Goal: Use online tool/utility: Utilize a website feature to perform a specific function

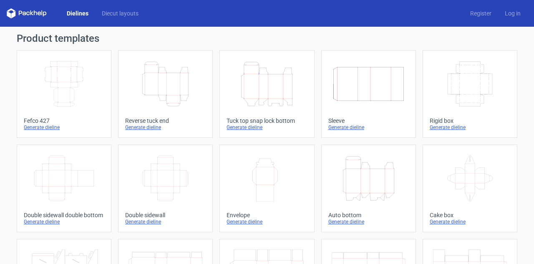
click at [440, 126] on div "Generate dieline" at bounding box center [470, 127] width 81 height 7
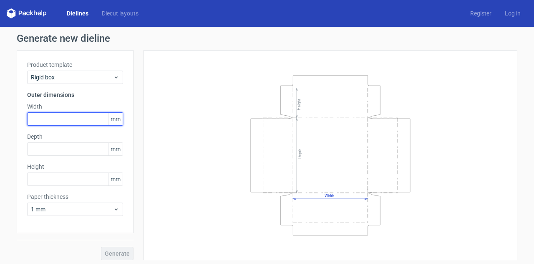
click at [94, 122] on input "text" at bounding box center [75, 118] width 96 height 13
type input "300"
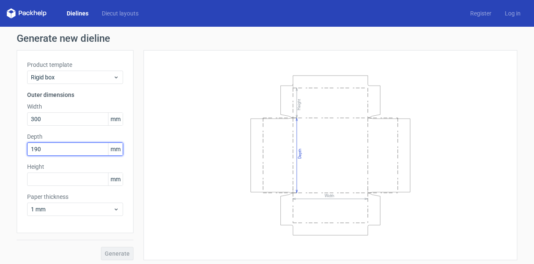
type input "190"
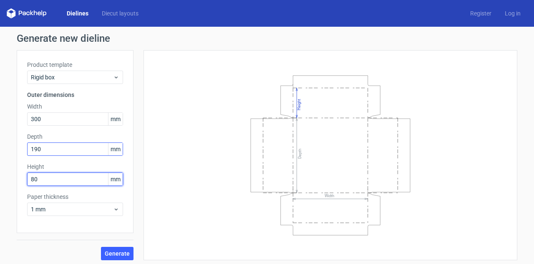
type input "80"
click at [43, 148] on input "190" at bounding box center [75, 148] width 96 height 13
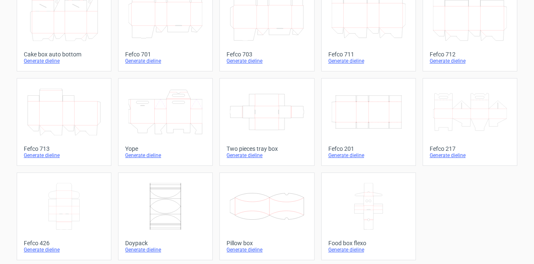
scroll to position [256, 0]
click at [238, 118] on icon at bounding box center [267, 110] width 74 height 47
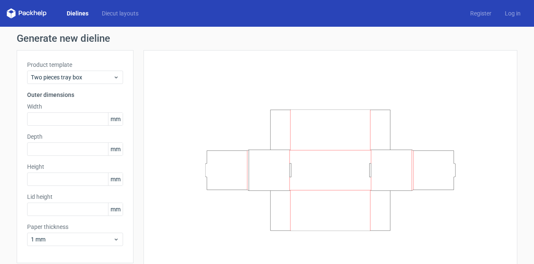
scroll to position [33, 0]
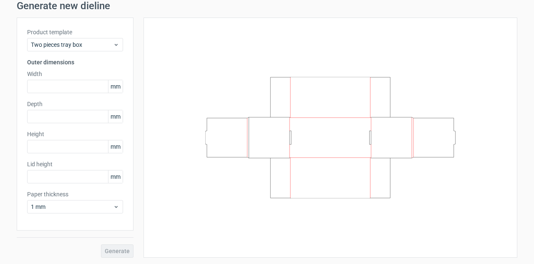
click at [94, 184] on div "Product template Two pieces tray box Outer dimensions Width mm Depth mm Height …" at bounding box center [75, 124] width 117 height 213
click at [94, 177] on input "text" at bounding box center [75, 176] width 96 height 13
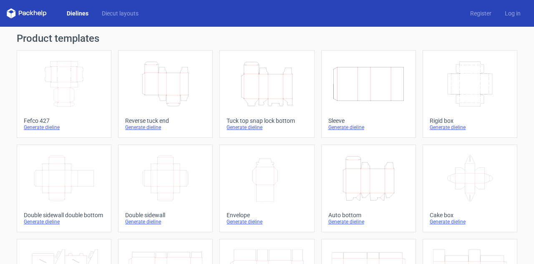
click at [448, 125] on div "Generate dieline" at bounding box center [470, 127] width 81 height 7
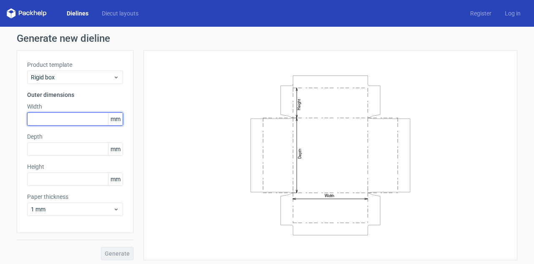
click at [88, 118] on input "text" at bounding box center [75, 118] width 96 height 13
type input "300"
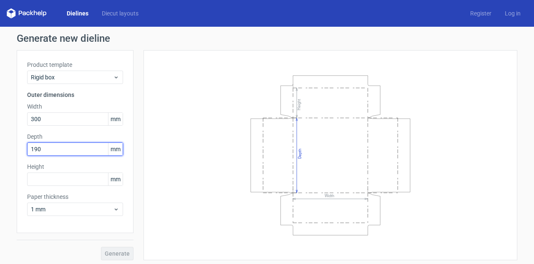
type input "190"
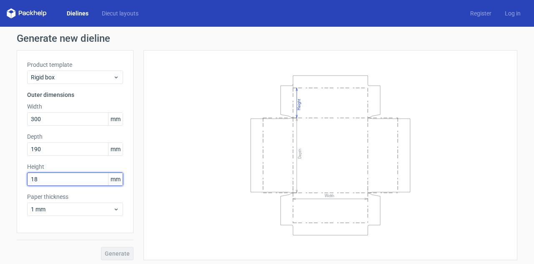
type input "1"
type input "9"
type input "80"
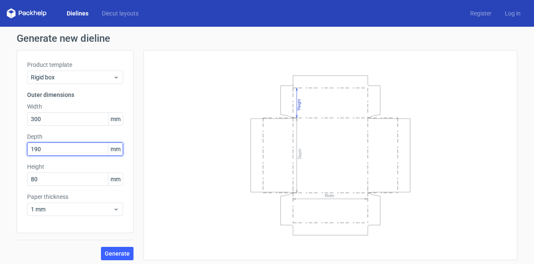
click at [64, 145] on input "190" at bounding box center [75, 148] width 96 height 13
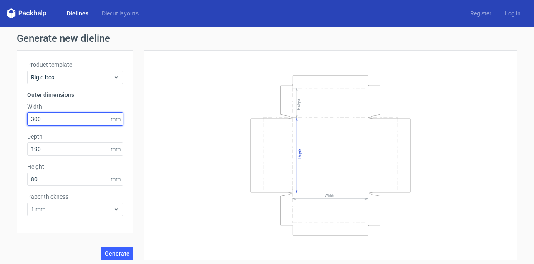
click at [69, 122] on input "300" at bounding box center [75, 118] width 96 height 13
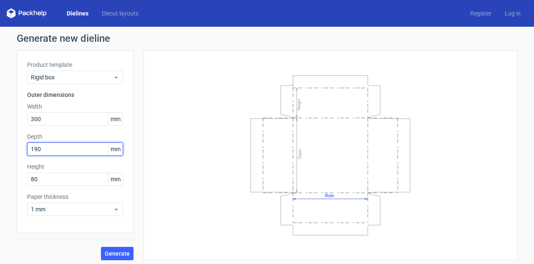
click at [67, 149] on input "190" at bounding box center [75, 148] width 96 height 13
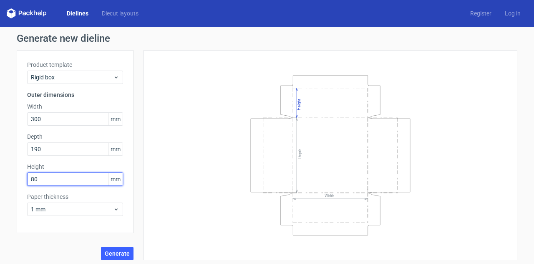
click at [63, 178] on input "80" at bounding box center [75, 178] width 96 height 13
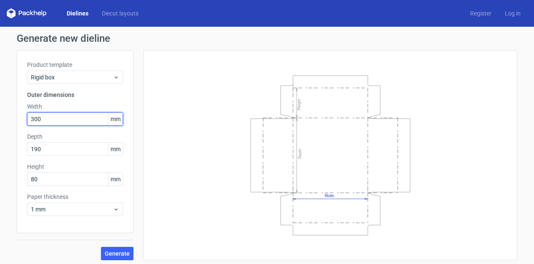
click at [68, 119] on input "300" at bounding box center [75, 118] width 96 height 13
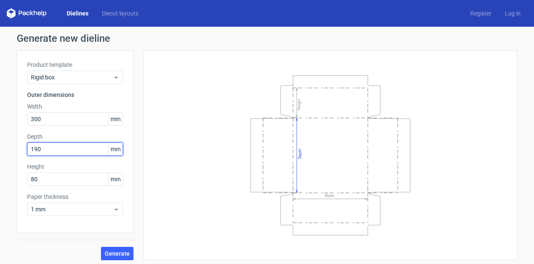
click at [58, 149] on input "190" at bounding box center [75, 148] width 96 height 13
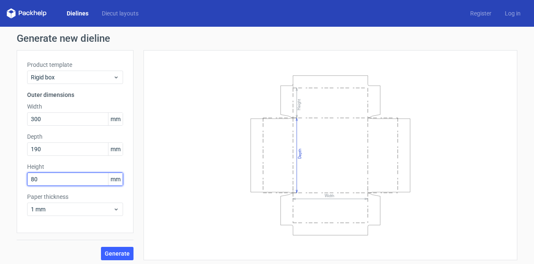
click at [47, 180] on input "80" at bounding box center [75, 178] width 96 height 13
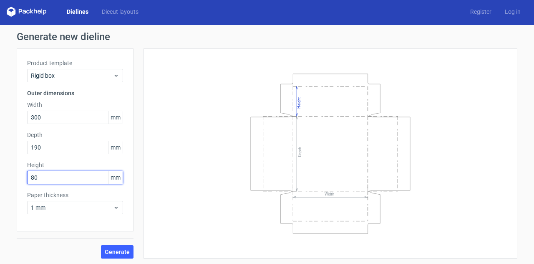
scroll to position [3, 0]
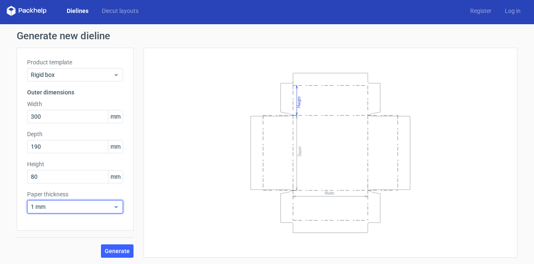
click at [68, 210] on span "1 mm" at bounding box center [72, 206] width 82 height 8
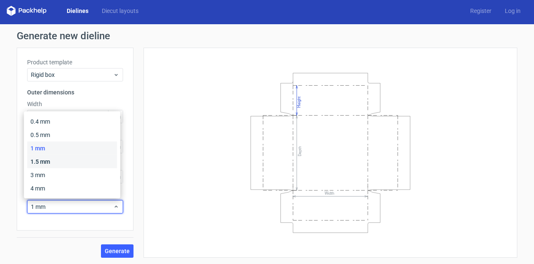
click at [65, 162] on div "1.5 mm" at bounding box center [72, 161] width 90 height 13
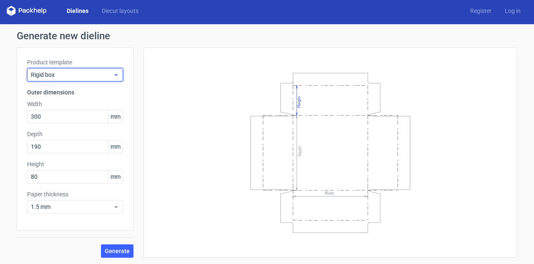
click at [98, 71] on span "Rigid box" at bounding box center [72, 75] width 82 height 8
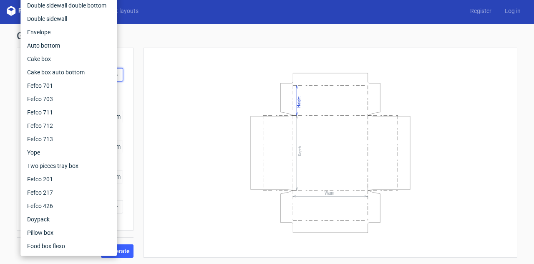
click at [134, 68] on div "Width Depth Height" at bounding box center [326, 153] width 384 height 210
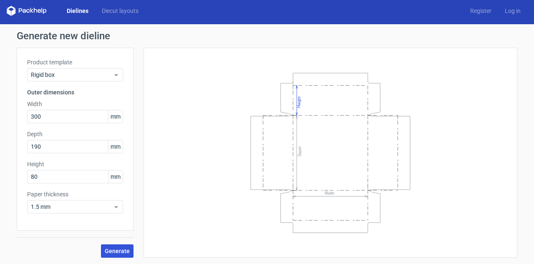
click at [115, 248] on span "Generate" at bounding box center [117, 251] width 25 height 6
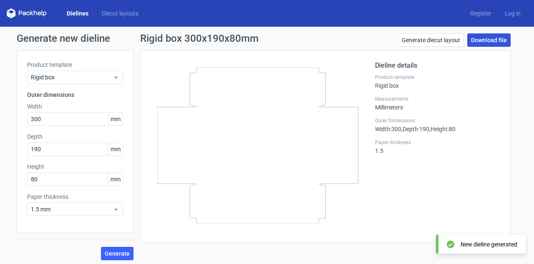
click at [499, 39] on link "Download file" at bounding box center [488, 39] width 43 height 13
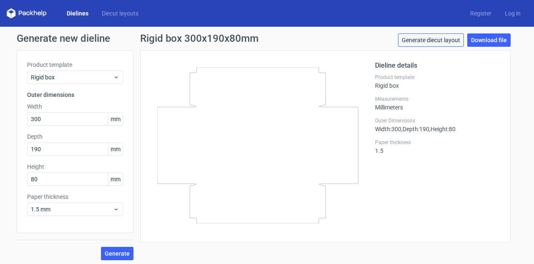
click at [426, 38] on link "Generate diecut layout" at bounding box center [431, 39] width 66 height 13
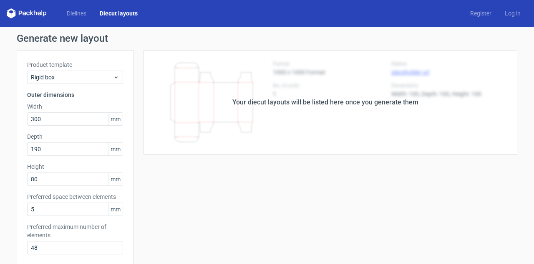
click at [277, 106] on div "Your diecut layouts will be listed here once you generate them" at bounding box center [325, 102] width 186 height 10
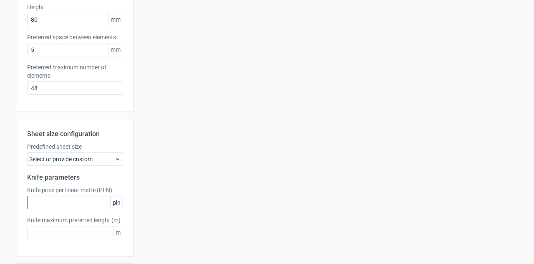
scroll to position [185, 0]
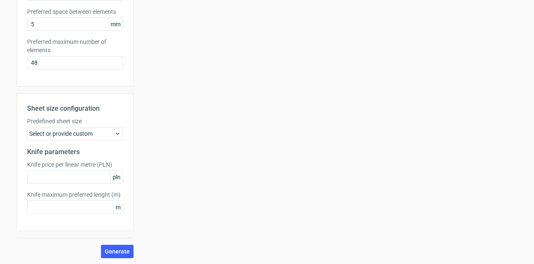
click at [78, 141] on div "Sheet size configuration Predefined sheet size Select or provide custom Knife p…" at bounding box center [75, 162] width 117 height 138
click at [83, 133] on div "Select or provide custom" at bounding box center [75, 133] width 96 height 13
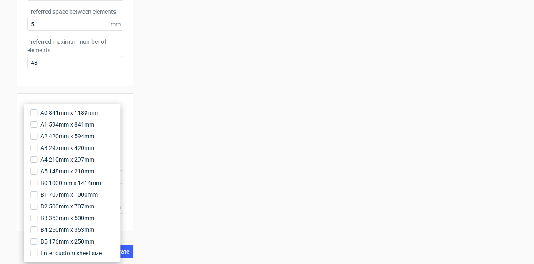
click at [203, 119] on div "Your diecut layouts will be listed here once you generate them Height Depth Wid…" at bounding box center [326, 61] width 384 height 393
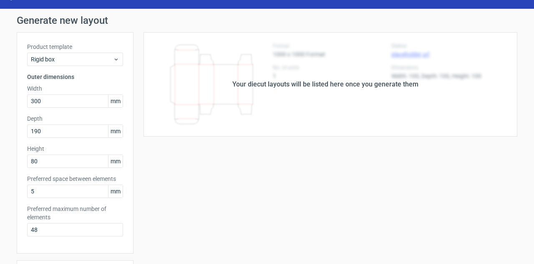
scroll to position [0, 0]
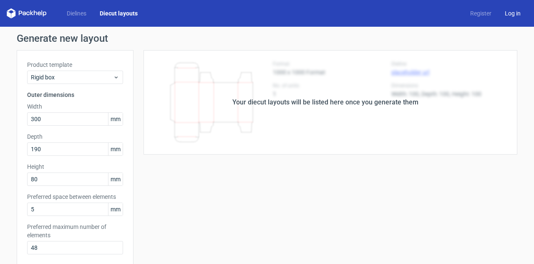
click at [505, 12] on link "Log in" at bounding box center [512, 13] width 29 height 8
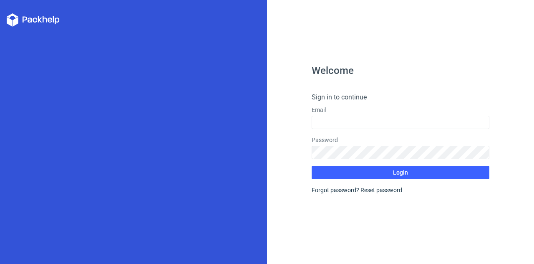
click at [359, 130] on form "Sign in to continue Email Password Login Forgot password? Reset password" at bounding box center [401, 143] width 178 height 102
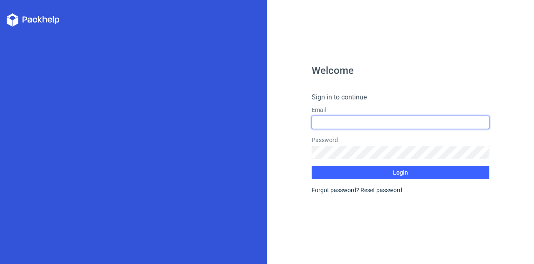
click at [371, 127] on input "text" at bounding box center [401, 122] width 178 height 13
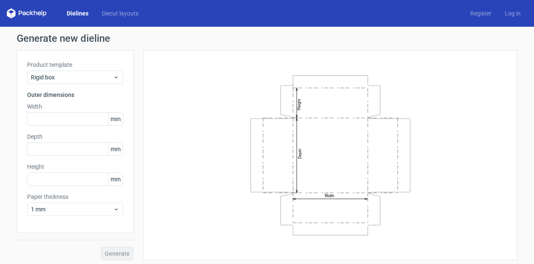
scroll to position [3, 0]
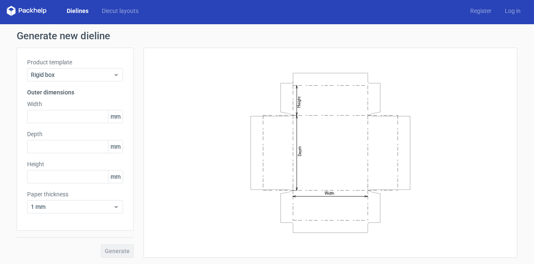
click at [298, 157] on icon "Width Depth Height" at bounding box center [330, 152] width 250 height 167
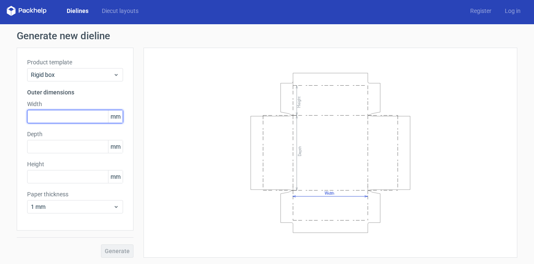
click at [73, 121] on input "text" at bounding box center [75, 116] width 96 height 13
type input "300"
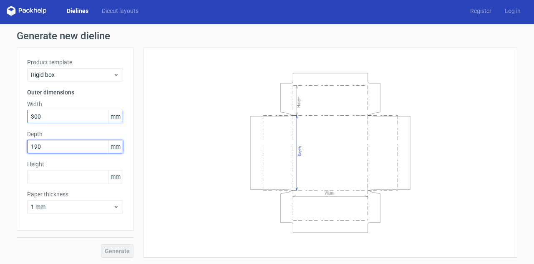
type input "190"
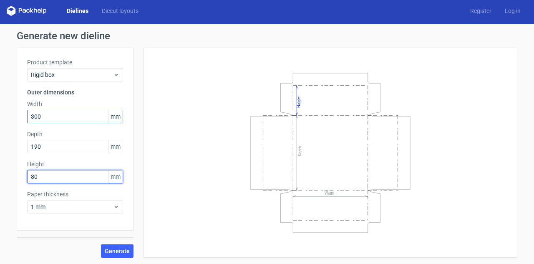
type input "80"
click at [101, 244] on button "Generate" at bounding box center [117, 250] width 33 height 13
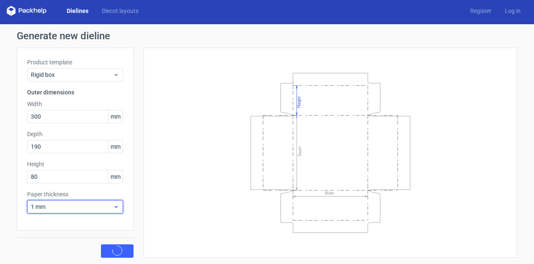
click at [93, 209] on span "1 mm" at bounding box center [72, 206] width 82 height 8
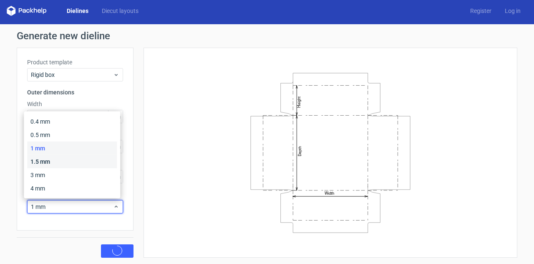
click at [88, 162] on div "1.5 mm" at bounding box center [72, 161] width 90 height 13
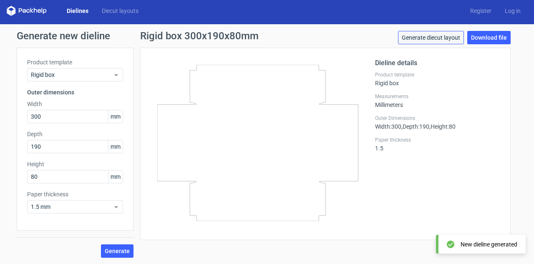
click at [437, 42] on link "Generate diecut layout" at bounding box center [431, 37] width 66 height 13
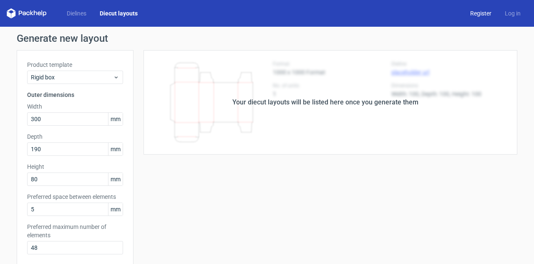
click at [466, 14] on link "Register" at bounding box center [481, 13] width 35 height 8
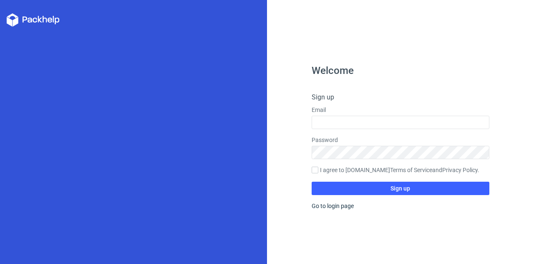
click at [344, 171] on label "I agree to [DOMAIN_NAME] Terms of Service and Privacy Policy ." at bounding box center [401, 170] width 178 height 9
click at [318, 171] on input "I agree to [DOMAIN_NAME] Terms of Service and Privacy Policy ." at bounding box center [315, 170] width 7 height 7
checkbox input "true"
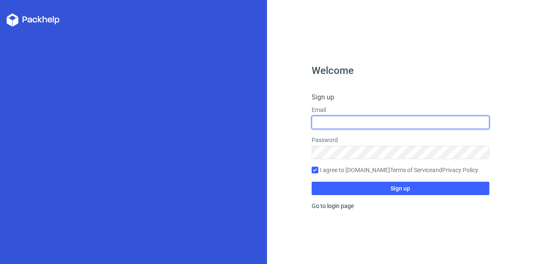
click at [343, 127] on input "text" at bounding box center [401, 122] width 178 height 13
type input "[EMAIL_ADDRESS][DOMAIN_NAME]"
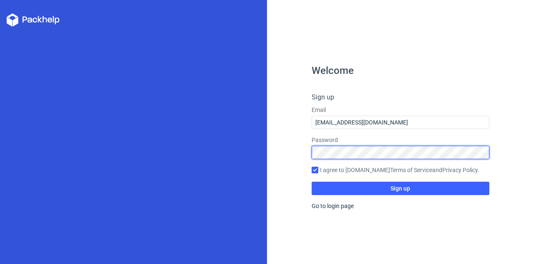
click at [312, 182] on button "Sign up" at bounding box center [401, 188] width 178 height 13
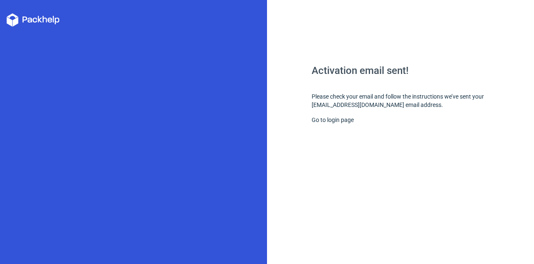
click at [343, 124] on div "Activation email sent! Please check your email and follow the instructions we’v…" at bounding box center [401, 165] width 178 height 198
click at [341, 120] on link "Go to login page" at bounding box center [333, 119] width 42 height 7
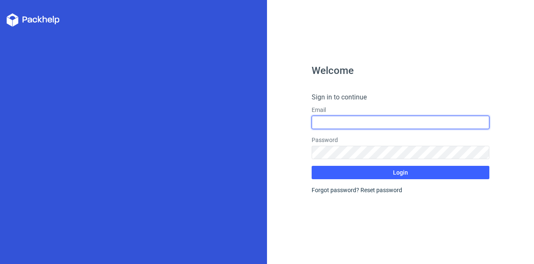
type input "[EMAIL_ADDRESS][DOMAIN_NAME]"
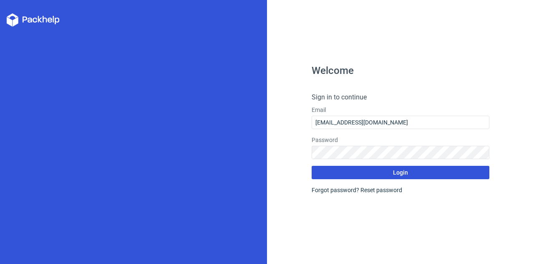
click at [373, 169] on button "Login" at bounding box center [401, 172] width 178 height 13
click at [387, 172] on button "Login" at bounding box center [401, 172] width 178 height 13
